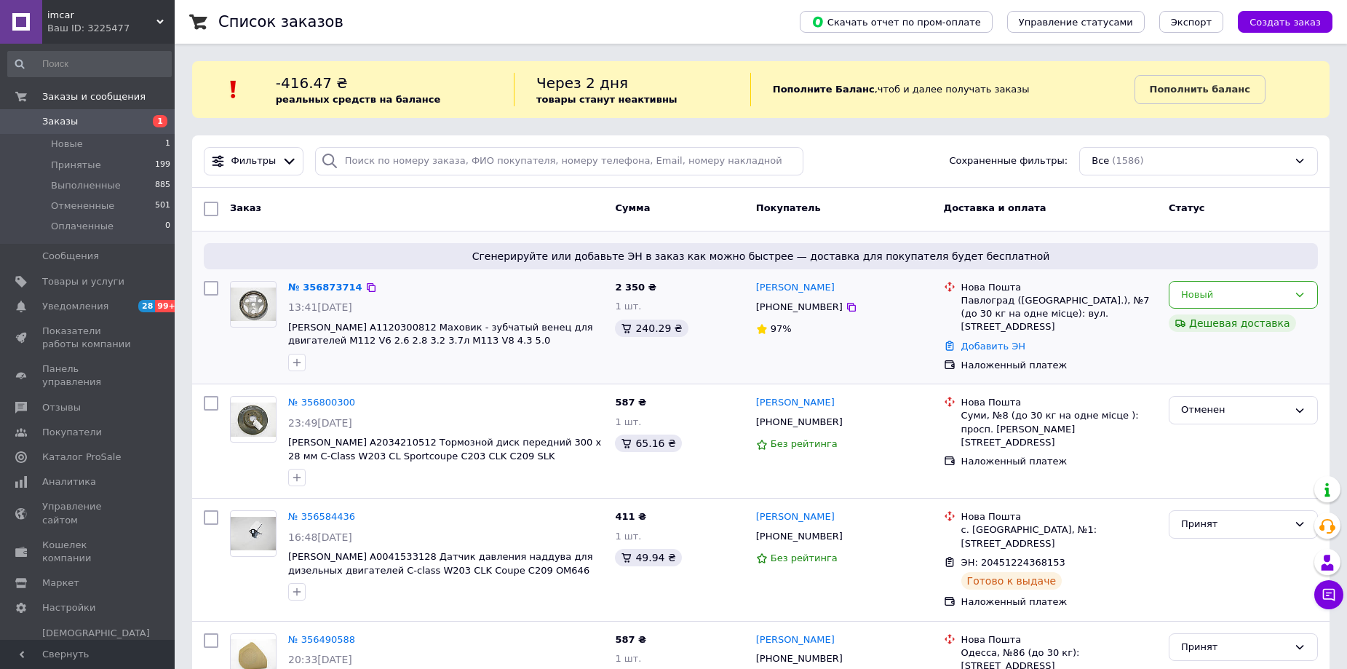
click at [311, 293] on div "№ 356873714" at bounding box center [325, 287] width 77 height 17
click at [1281, 289] on div "Новый" at bounding box center [1234, 294] width 107 height 15
click at [322, 288] on link "№ 356873714" at bounding box center [325, 287] width 74 height 11
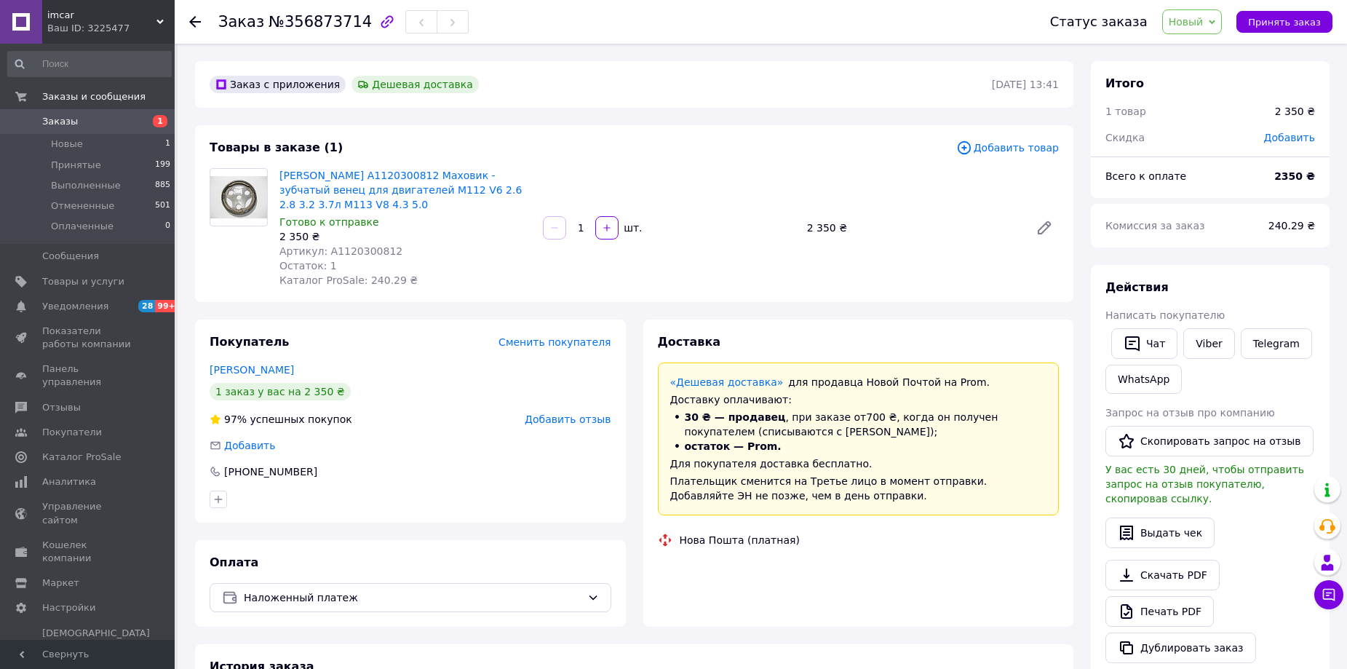
click at [1217, 28] on span "Новый" at bounding box center [1192, 21] width 60 height 25
click at [1214, 90] on li "Отменен" at bounding box center [1201, 95] width 77 height 22
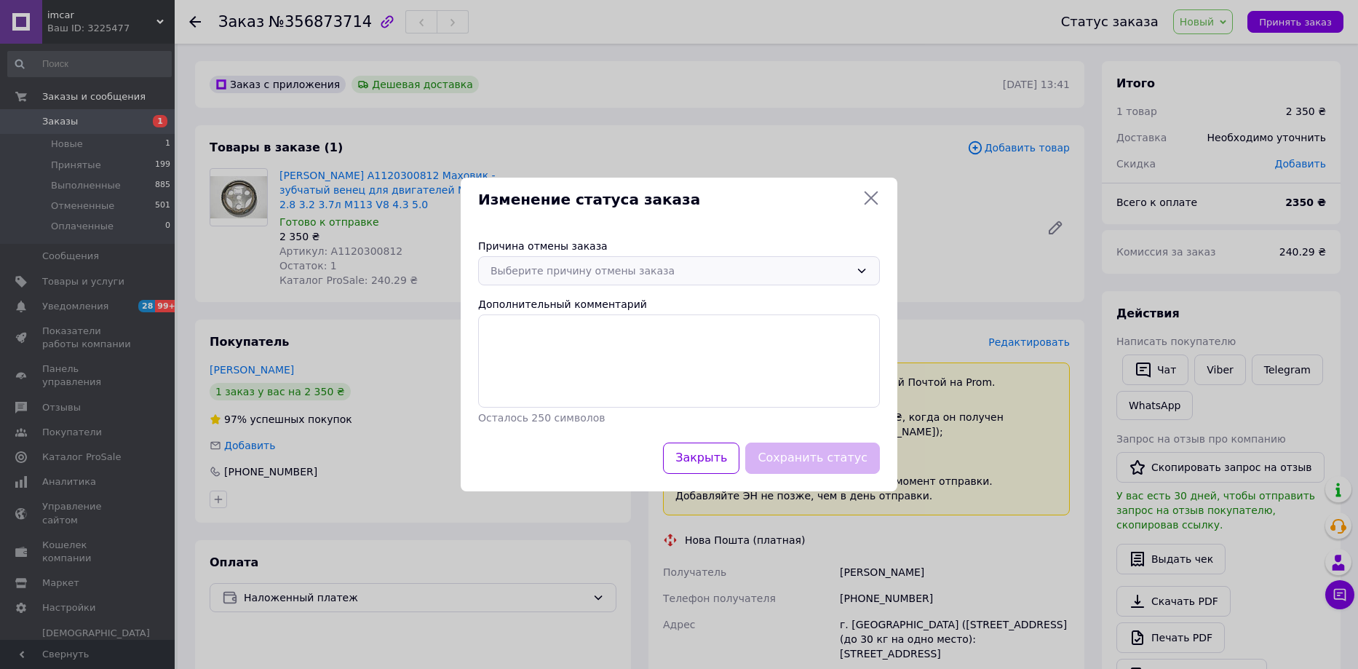
click at [684, 269] on div "Выберите причину отмены заказа" at bounding box center [669, 271] width 359 height 16
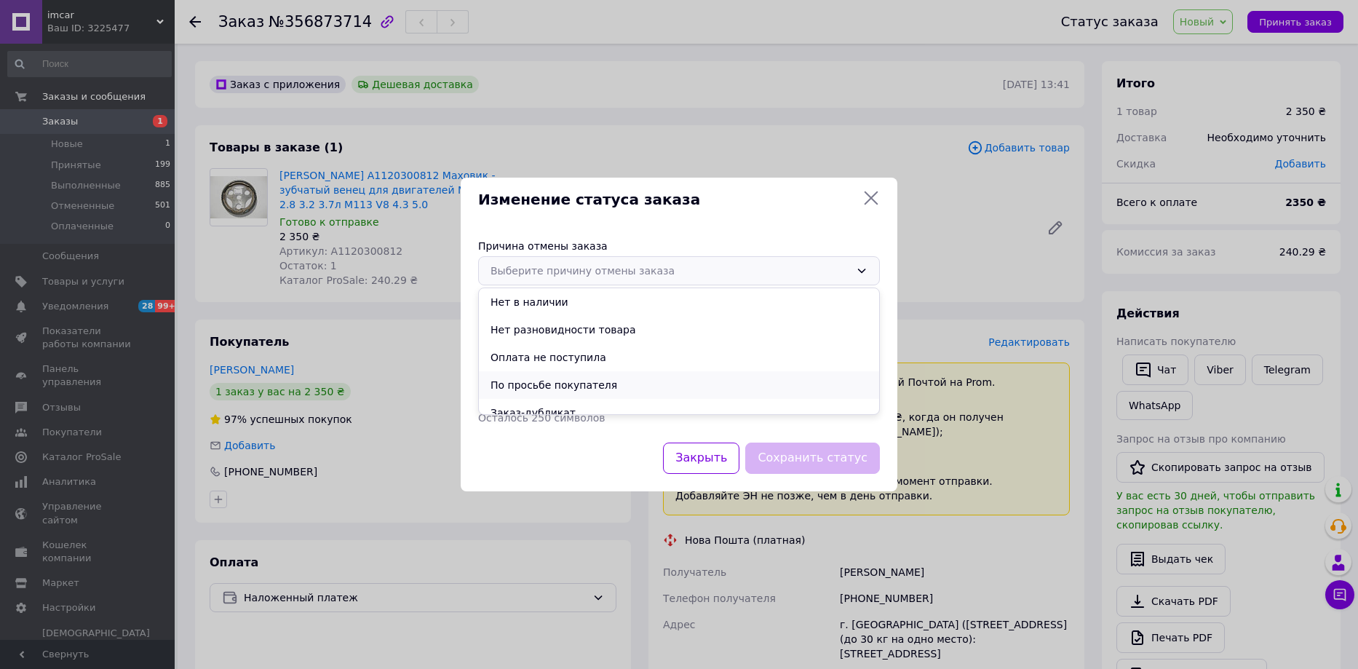
click at [566, 388] on li "По просьбе покупателя" at bounding box center [679, 385] width 400 height 28
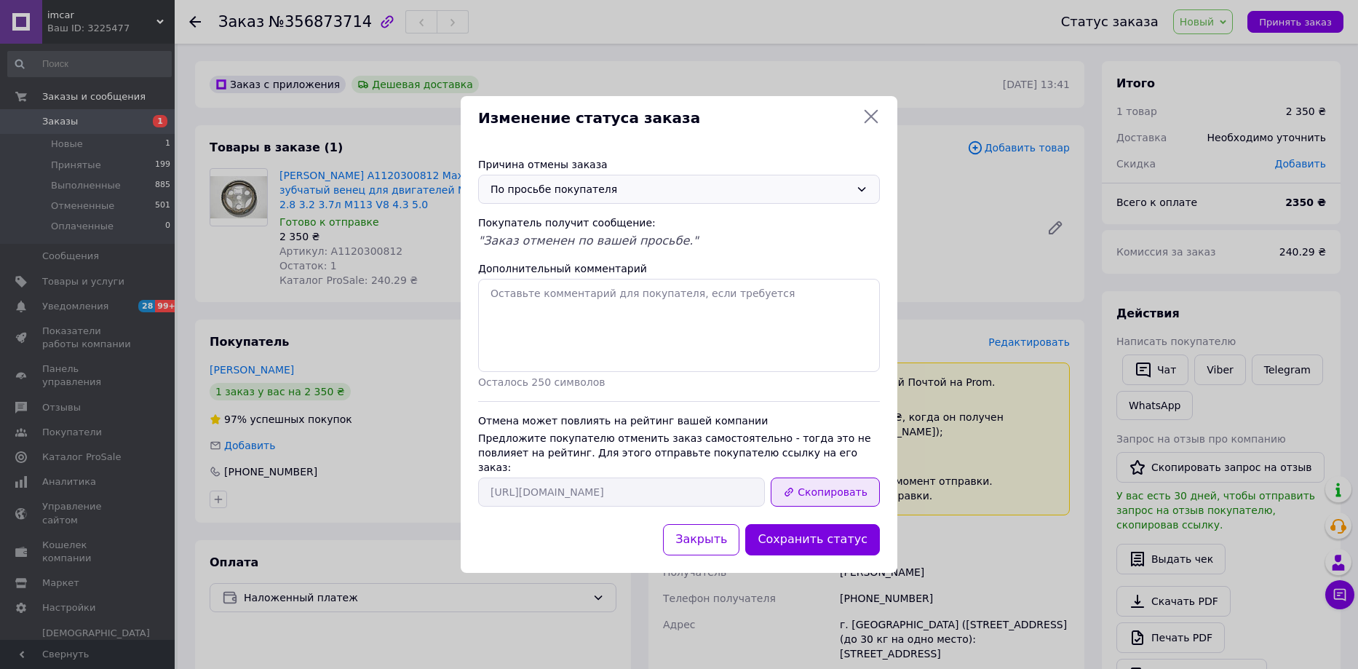
click at [835, 487] on button "Скопировать" at bounding box center [825, 491] width 109 height 29
click at [869, 122] on icon at bounding box center [871, 117] width 14 height 14
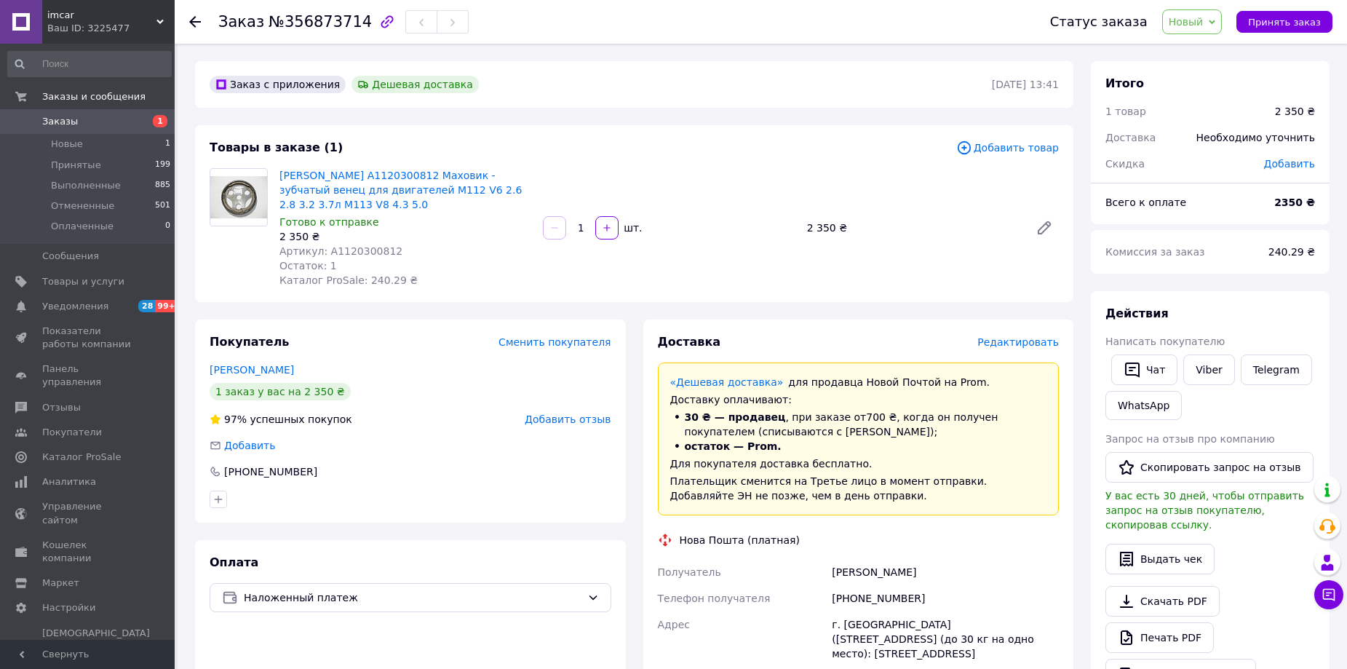
click at [185, 17] on div "Заказ №356873714 Статус заказа Новый Принят Выполнен Отменен Оплаченный Принять…" at bounding box center [761, 22] width 1172 height 44
click at [191, 18] on icon at bounding box center [195, 22] width 12 height 12
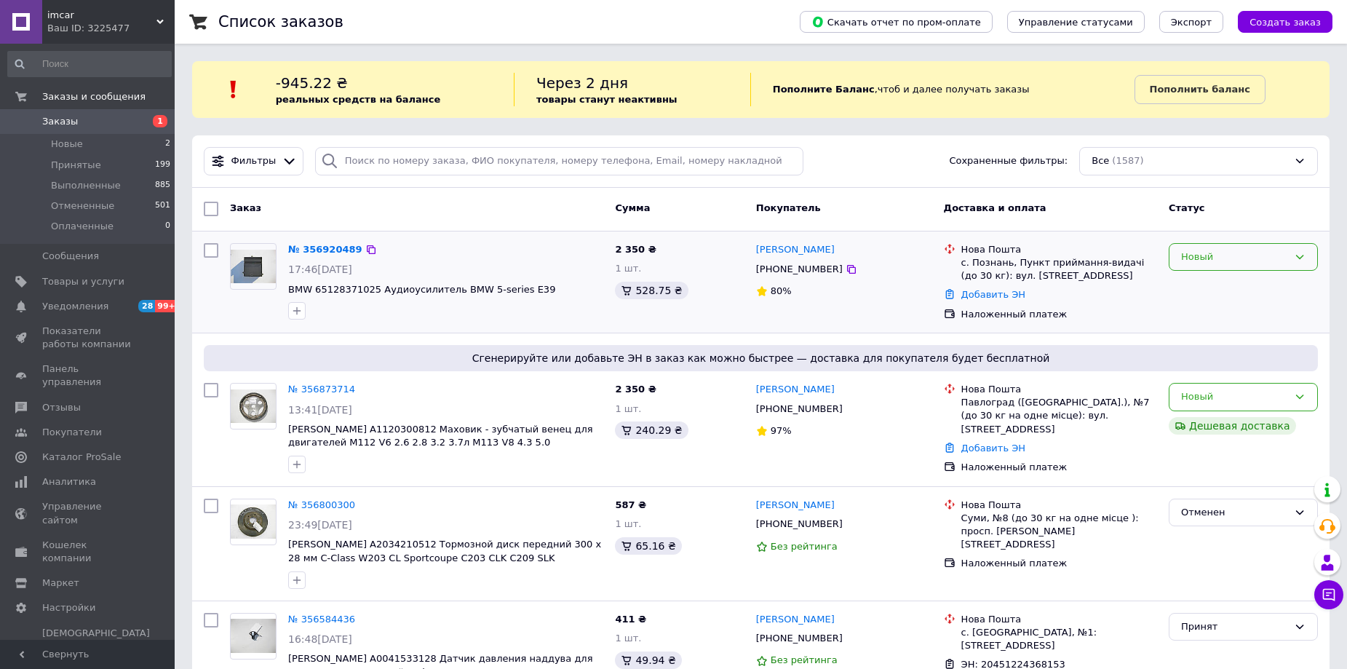
click at [1248, 262] on div "Новый" at bounding box center [1234, 257] width 107 height 15
click at [1191, 289] on li "Принят" at bounding box center [1243, 287] width 148 height 27
click at [322, 246] on link "№ 356920489" at bounding box center [321, 249] width 67 height 11
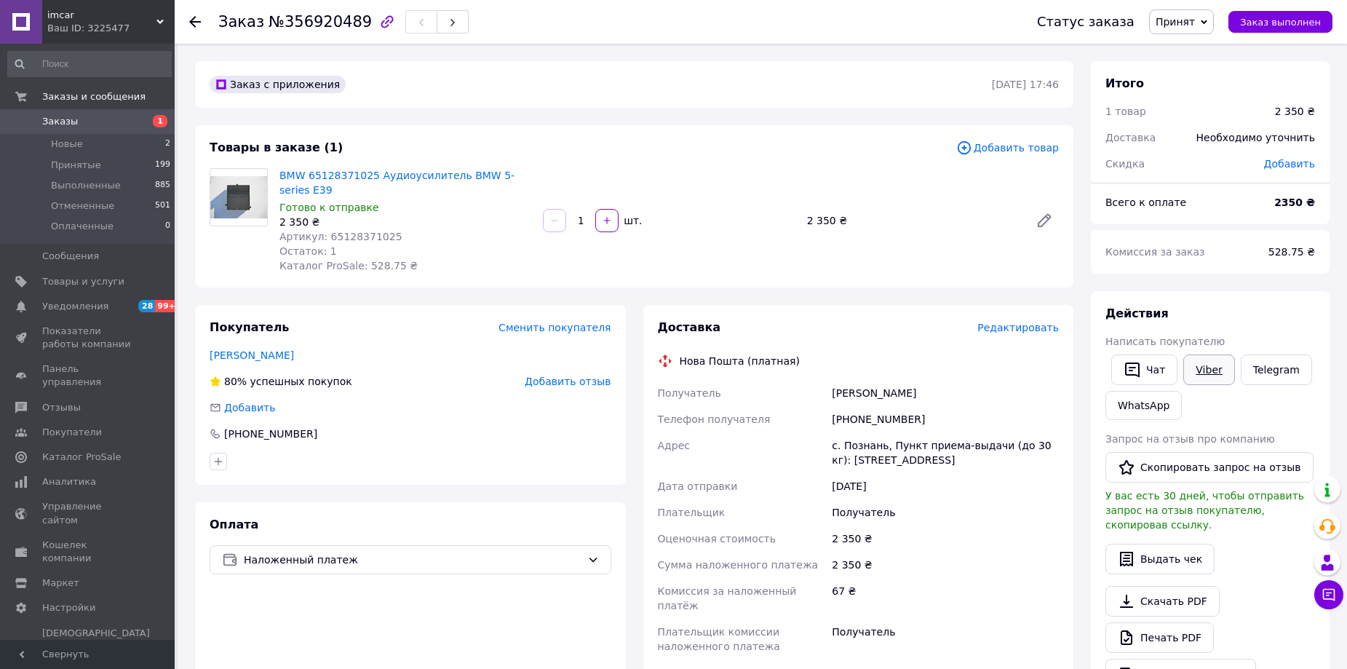
click at [1203, 373] on link "Viber" at bounding box center [1208, 369] width 51 height 31
click at [192, 24] on use at bounding box center [195, 22] width 12 height 12
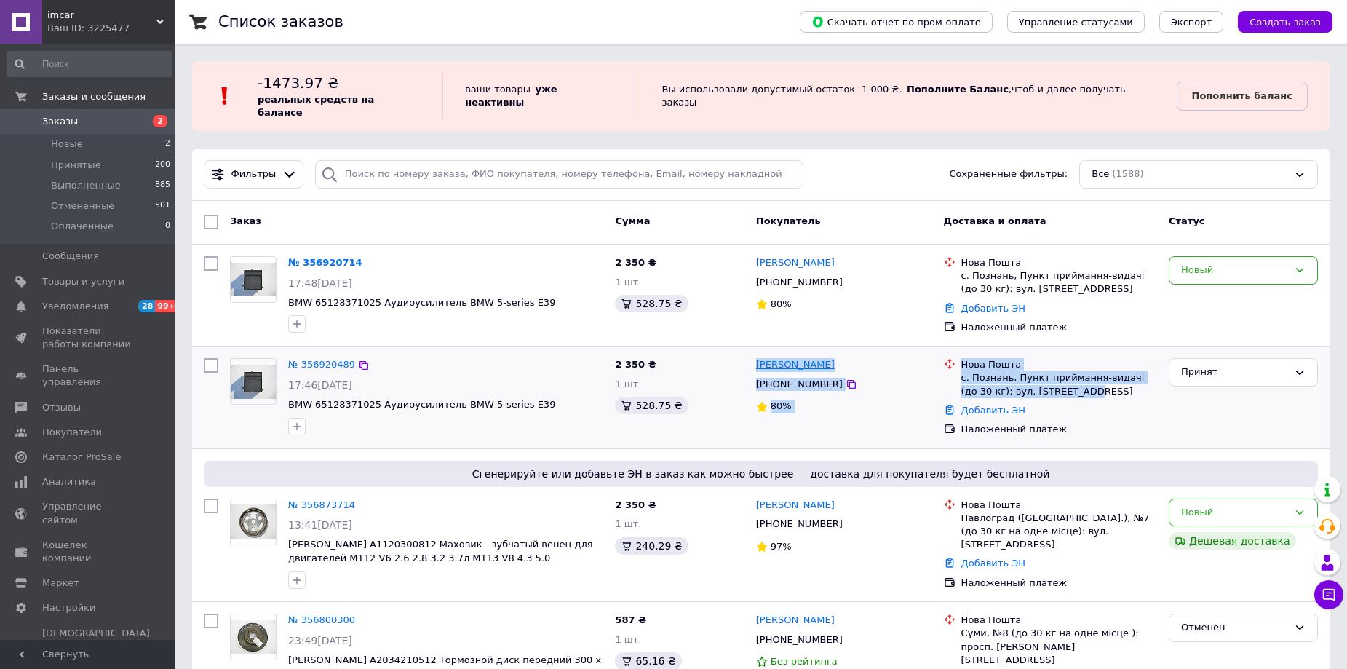
drag, startPoint x: 1050, startPoint y: 378, endPoint x: 756, endPoint y: 353, distance: 295.0
click at [756, 353] on div "№ 356920489 17:46[DATE] BMW 65128371025 Аудиоусилитель BMW 5-series E39 2 350 ₴…" at bounding box center [761, 397] width 1126 height 90
copy div "[PERSON_NAME] [PHONE_NUMBER] 80% Нова Пошта с. Познань, Пункт приймання-видачі …"
click at [1245, 263] on div "Новый" at bounding box center [1234, 270] width 107 height 15
click at [1210, 343] on li "Отменен" at bounding box center [1243, 354] width 148 height 27
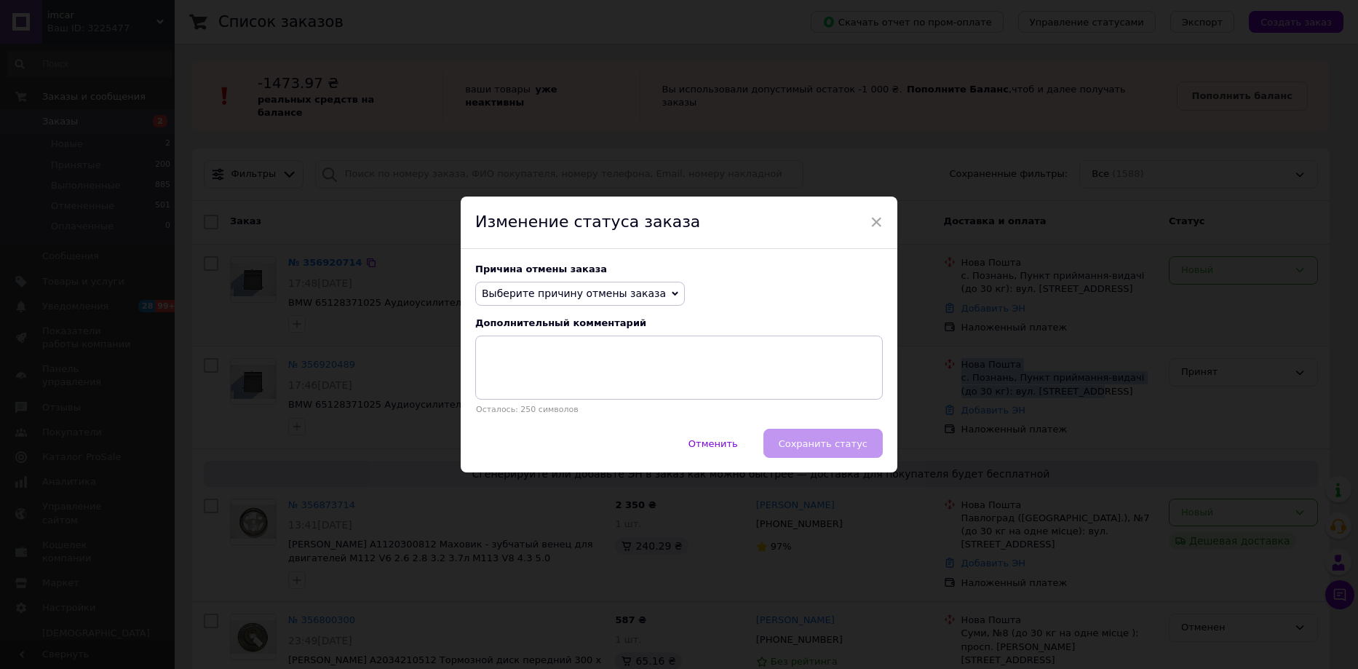
click at [587, 290] on span "Выберите причину отмены заказа" at bounding box center [574, 293] width 184 height 12
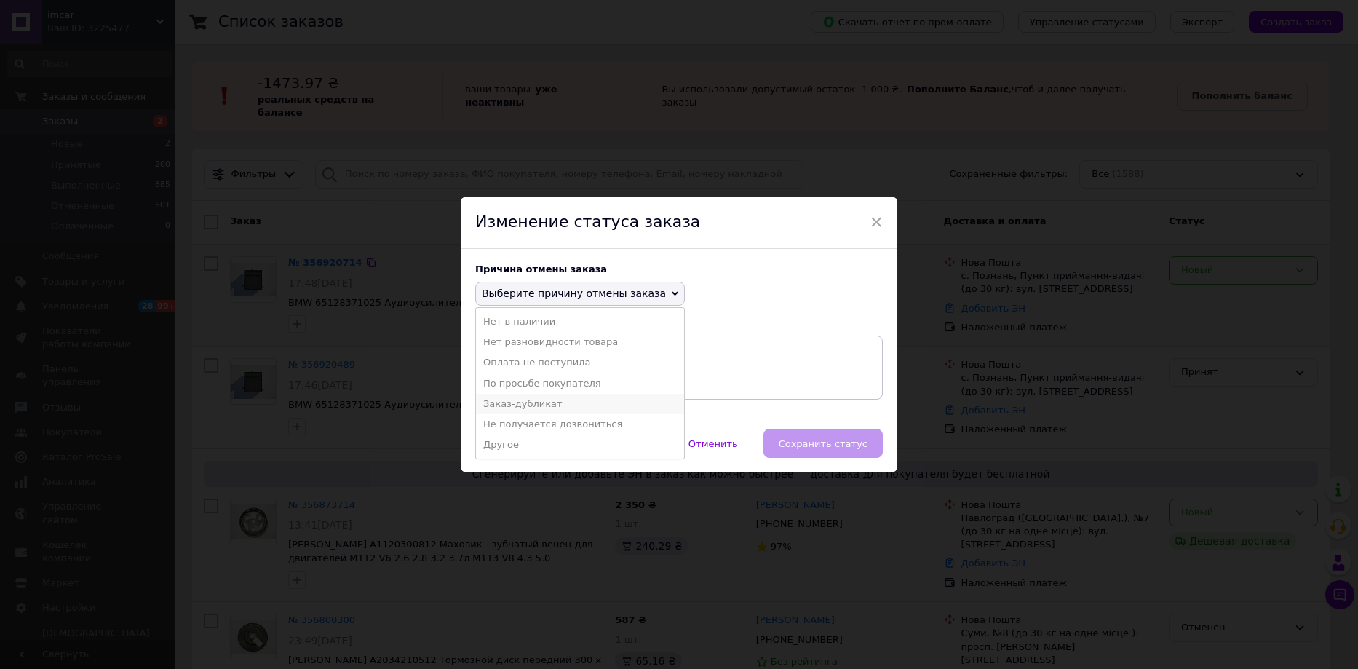
click at [548, 402] on li "Заказ-дубликат" at bounding box center [580, 404] width 208 height 20
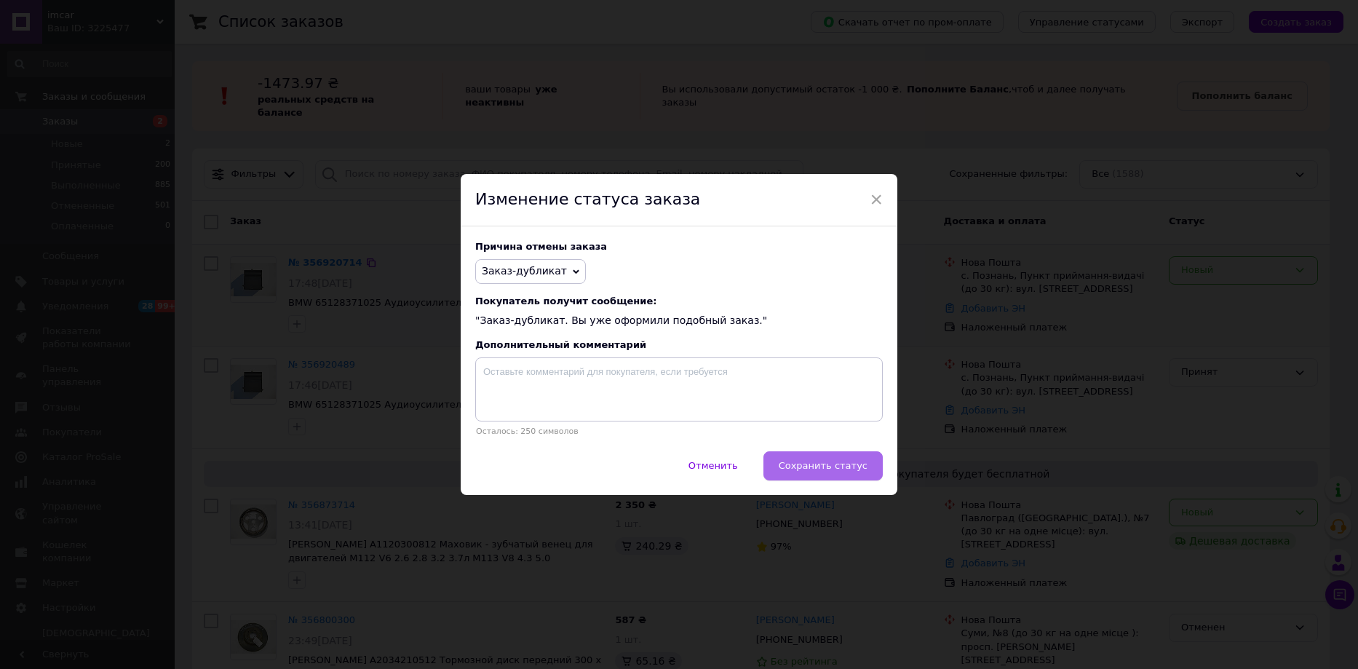
click at [844, 466] on span "Сохранить статус" at bounding box center [823, 465] width 89 height 11
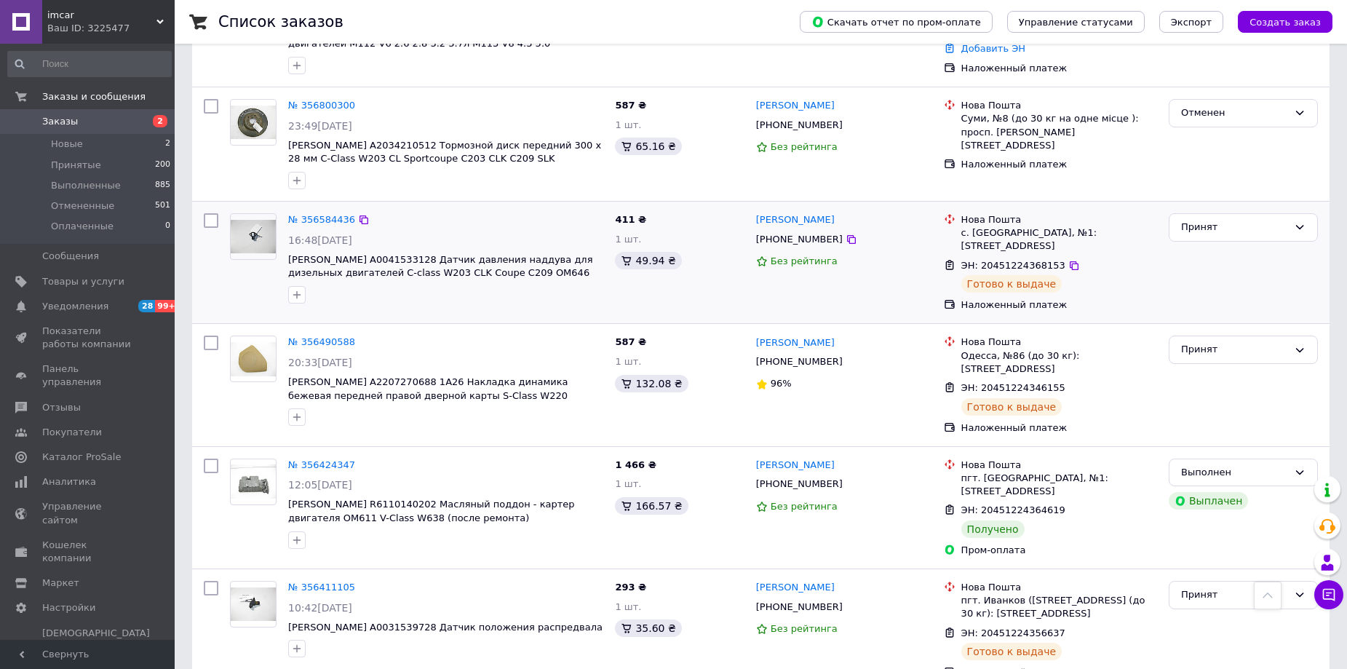
scroll to position [291, 0]
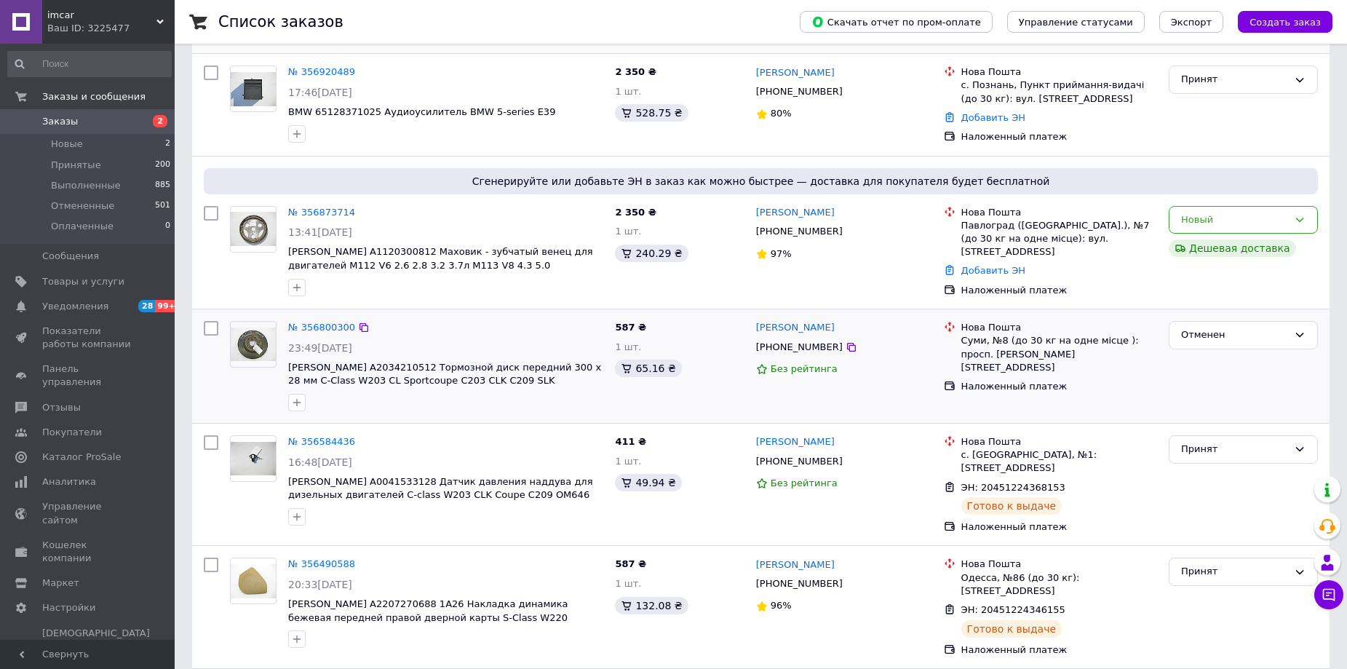
click at [944, 392] on div "Нова Пошта Суми, №8 (до 30 кг на одне місце ): просп. [PERSON_NAME][STREET_ADDR…" at bounding box center [1050, 366] width 225 height 102
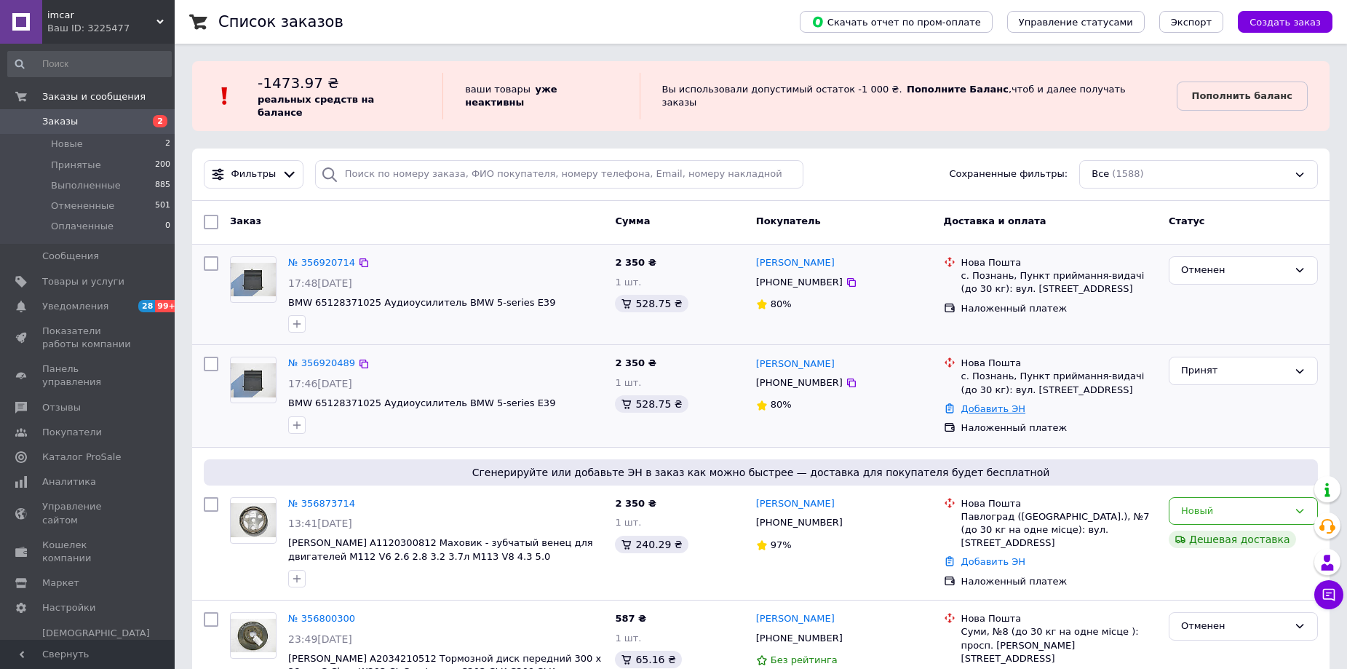
click at [1000, 403] on link "Добавить ЭН" at bounding box center [993, 408] width 64 height 11
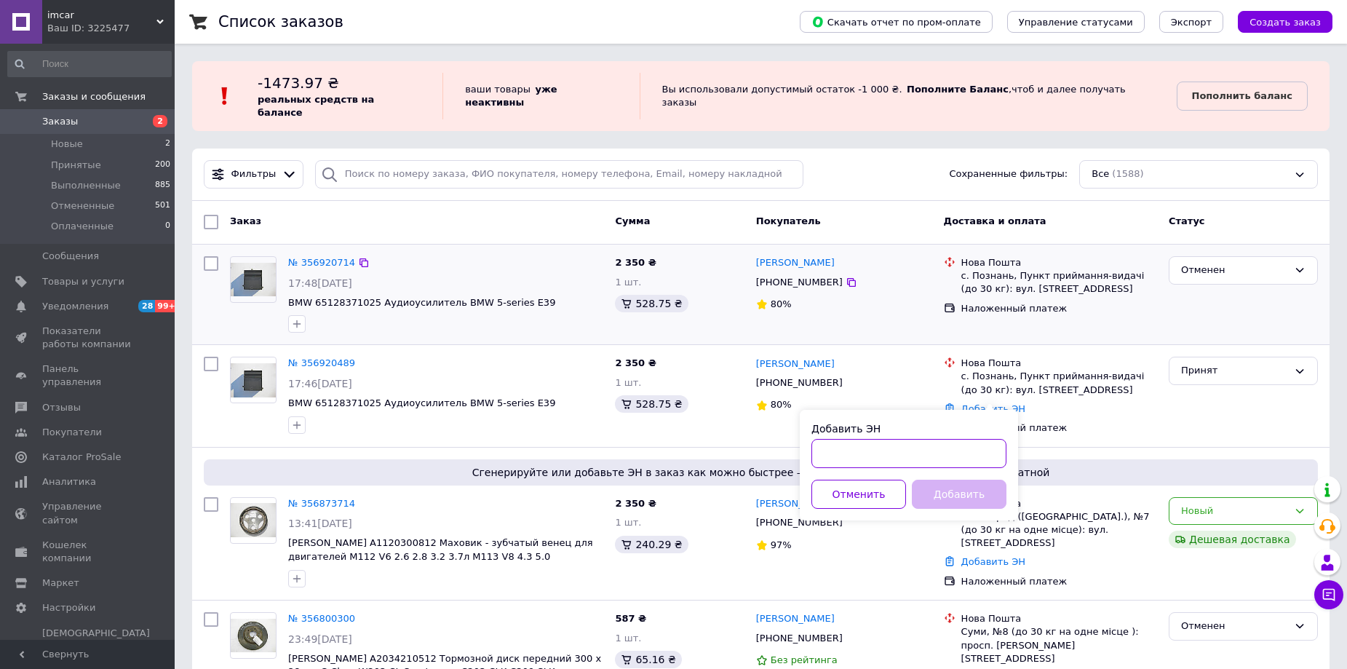
click at [887, 461] on input "Добавить ЭН" at bounding box center [908, 453] width 195 height 29
paste input "20451225353249"
type input "20451225353249"
click at [963, 496] on button "Добавить" at bounding box center [959, 494] width 95 height 29
